Goal: Find specific page/section: Find specific page/section

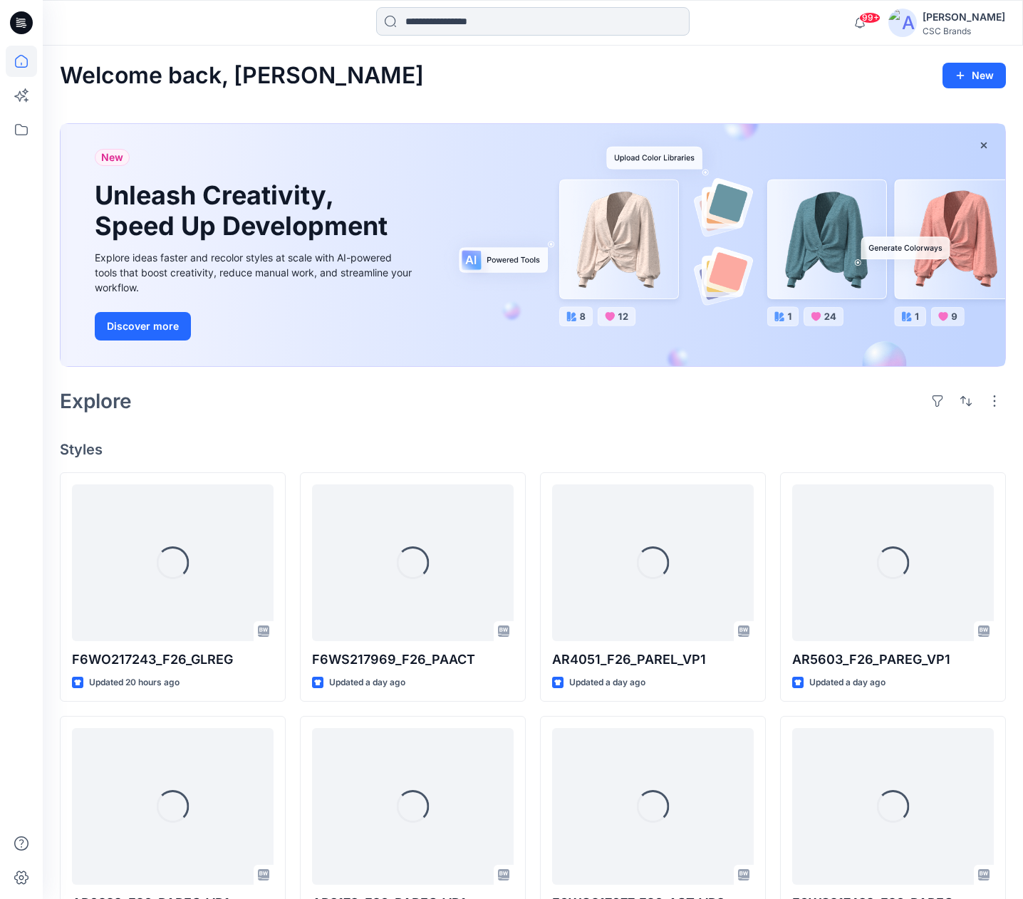
click at [466, 24] on input at bounding box center [533, 21] width 314 height 29
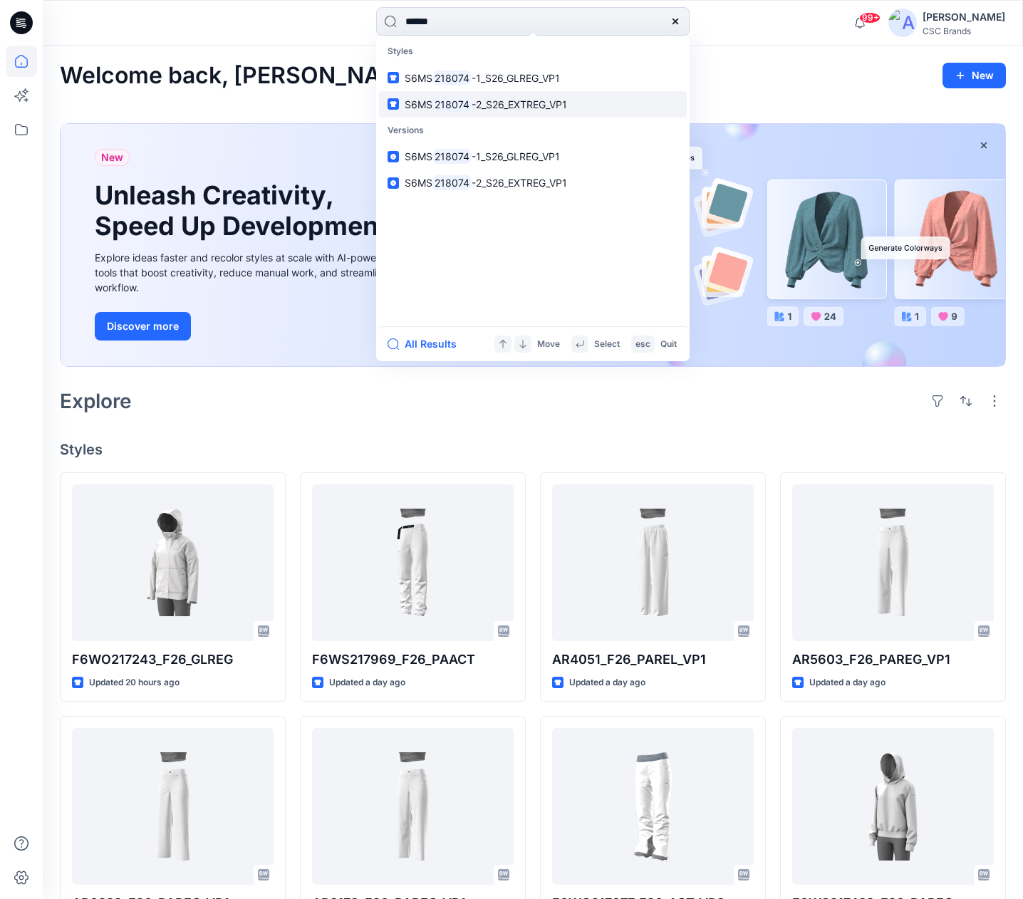
type input "******"
click at [478, 101] on span "-2_S26_EXTREG_VP1" at bounding box center [519, 104] width 95 height 12
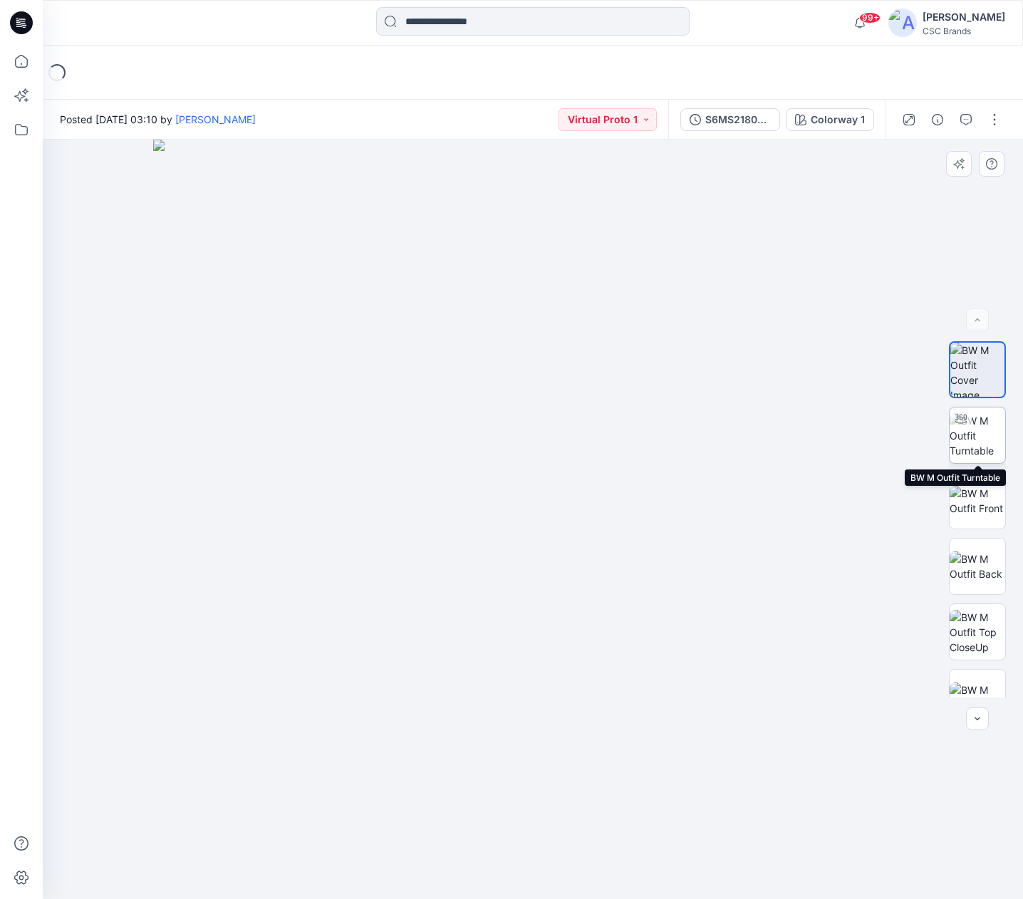
click at [985, 446] on img at bounding box center [978, 435] width 56 height 45
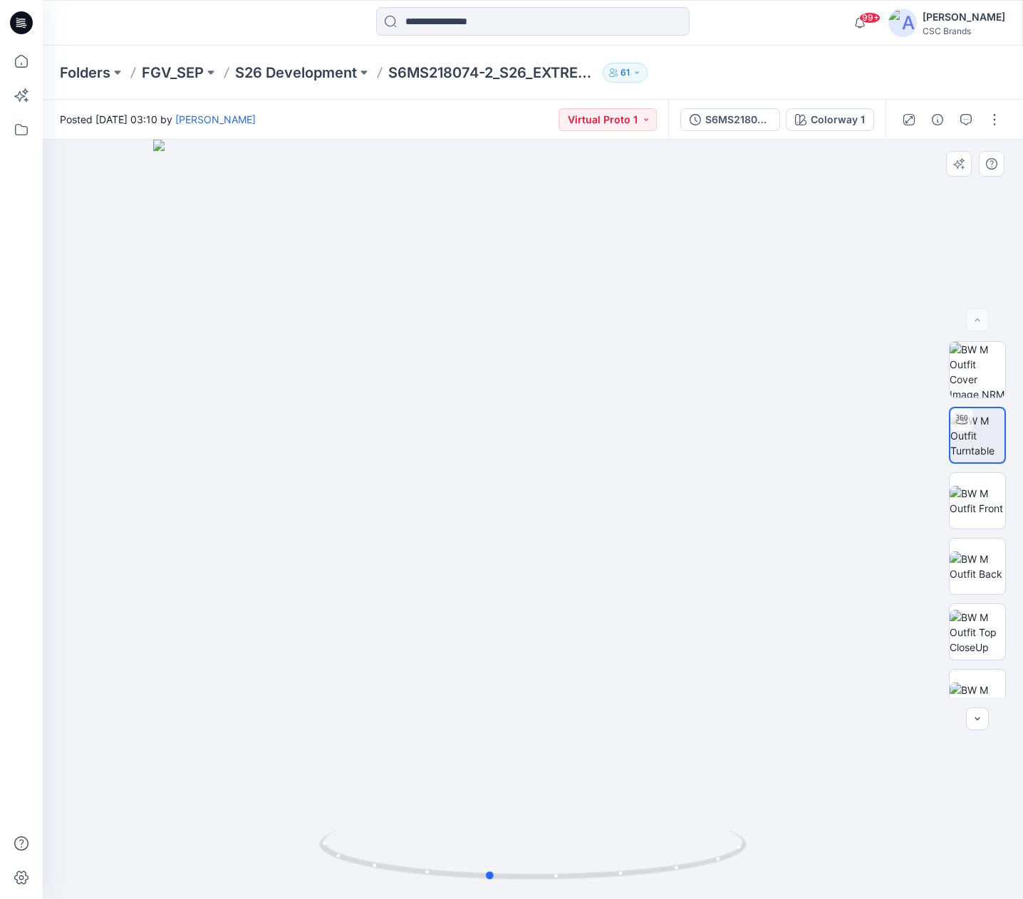
drag, startPoint x: 613, startPoint y: 425, endPoint x: 560, endPoint y: 419, distance: 53.7
click at [569, 423] on div at bounding box center [533, 520] width 980 height 760
drag, startPoint x: 522, startPoint y: 386, endPoint x: 506, endPoint y: 388, distance: 16.5
click at [504, 388] on div at bounding box center [533, 520] width 980 height 760
click at [475, 24] on input at bounding box center [533, 21] width 314 height 29
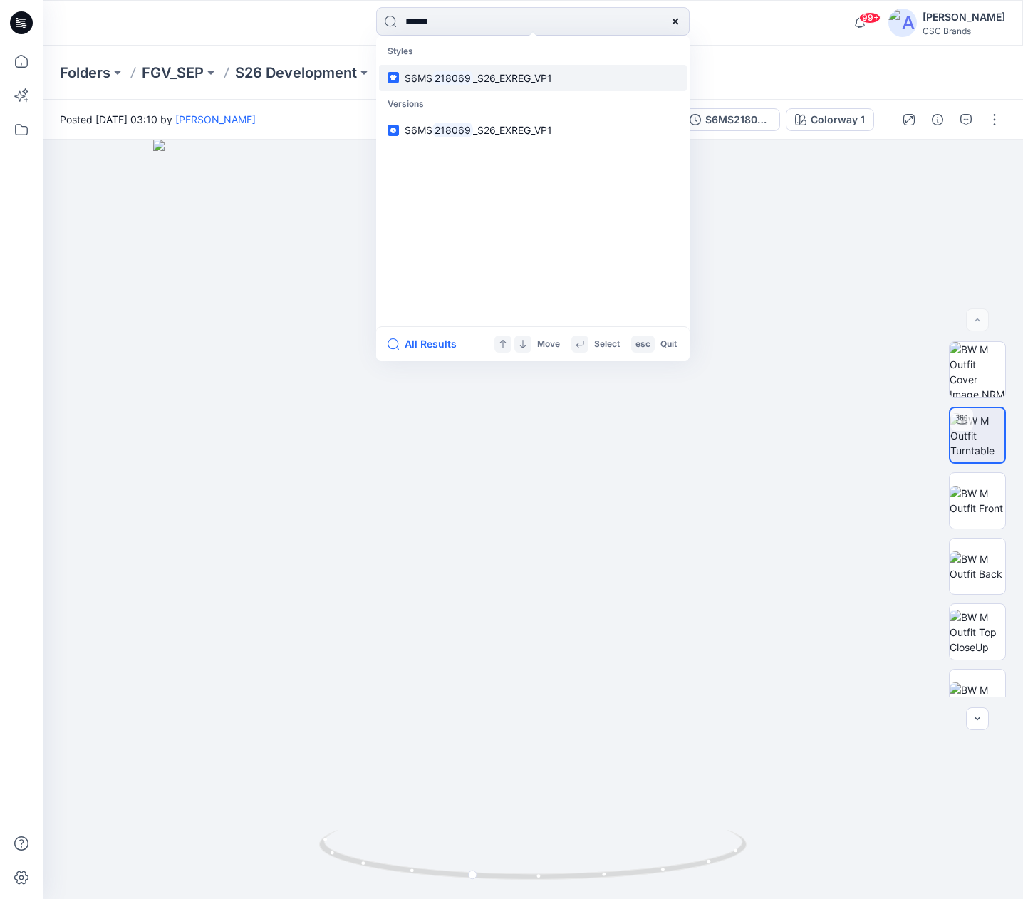
type input "******"
click at [522, 76] on span "_S26_EXREG_VP1" at bounding box center [512, 78] width 79 height 12
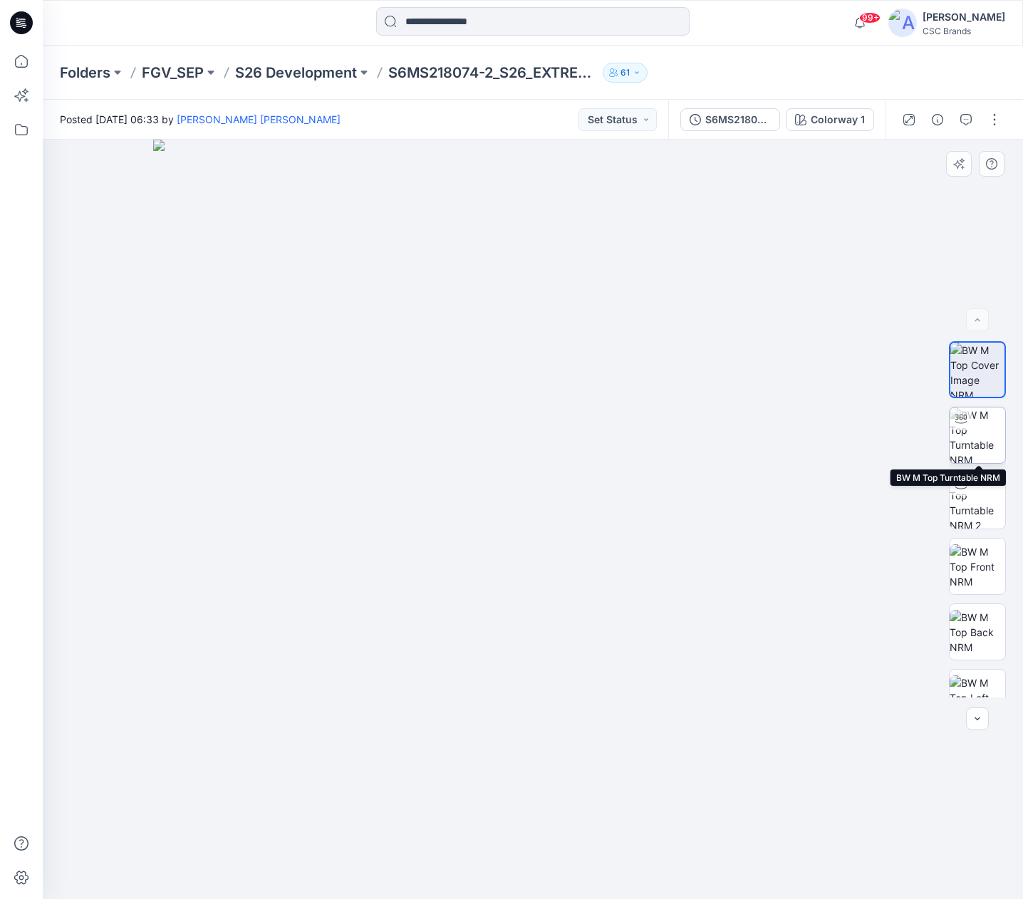
click at [982, 433] on img at bounding box center [978, 436] width 56 height 56
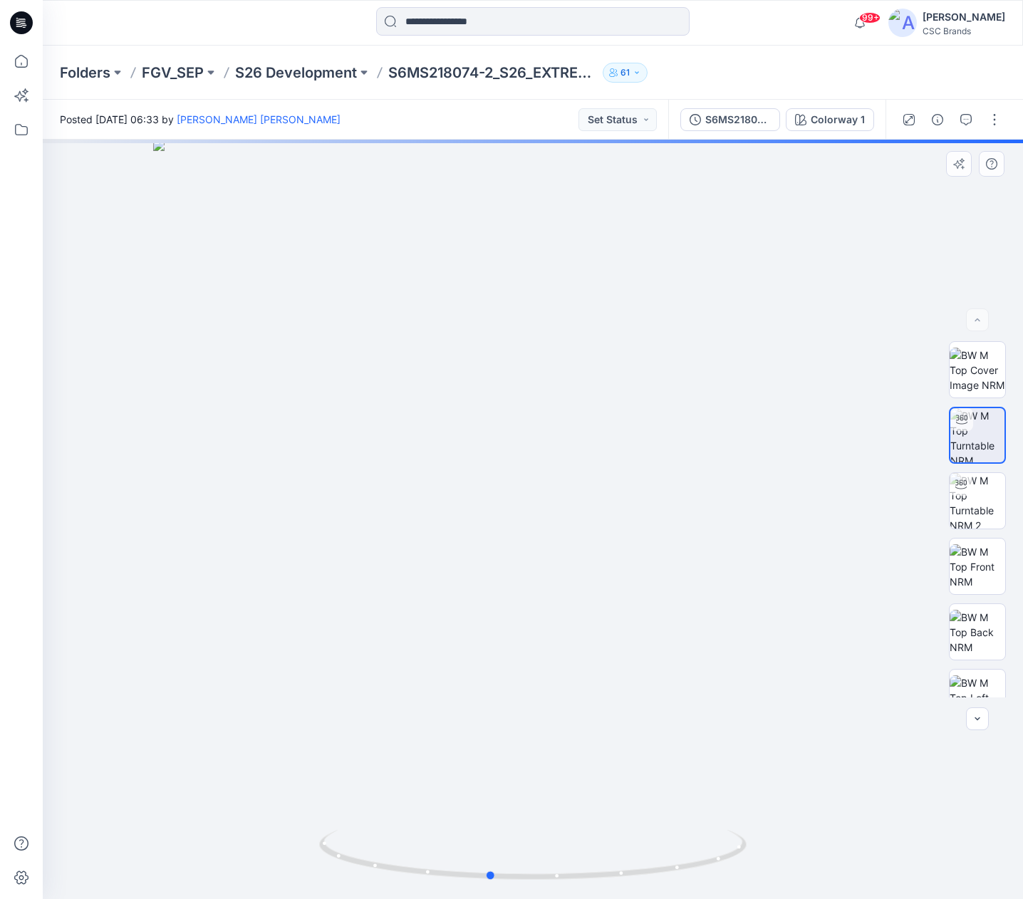
drag, startPoint x: 587, startPoint y: 532, endPoint x: 543, endPoint y: 531, distance: 44.2
click at [543, 531] on div at bounding box center [533, 520] width 980 height 760
